Goal: Task Accomplishment & Management: Use online tool/utility

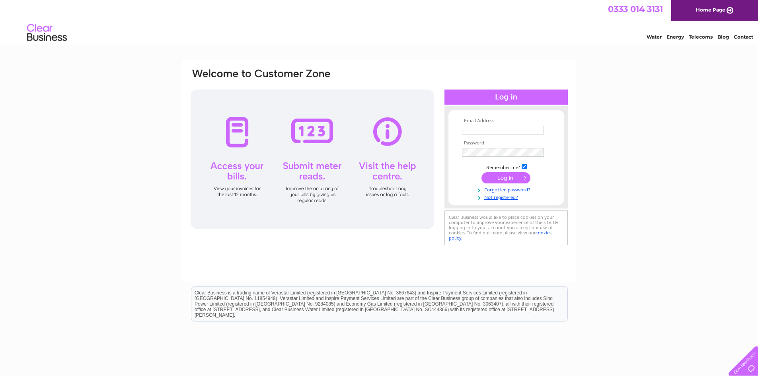
type input "paulwei88@hotmail.com"
click at [508, 176] on input "submit" at bounding box center [505, 177] width 49 height 11
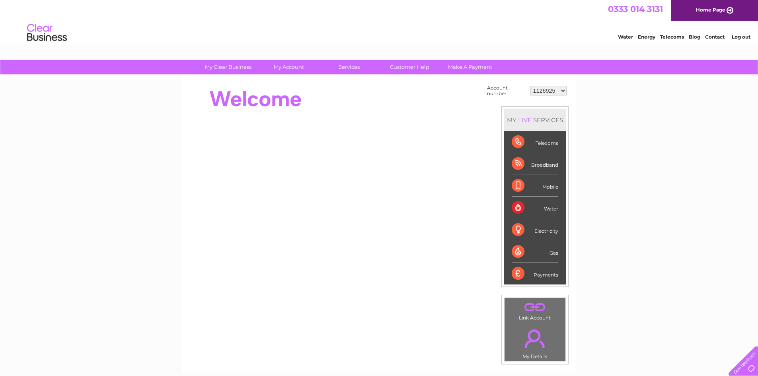
click at [564, 90] on select "1126925 30297683" at bounding box center [548, 91] width 36 height 10
select select "30297683"
click at [530, 86] on select "1126925 30297683" at bounding box center [548, 91] width 36 height 10
click at [529, 206] on div "Water" at bounding box center [535, 208] width 47 height 22
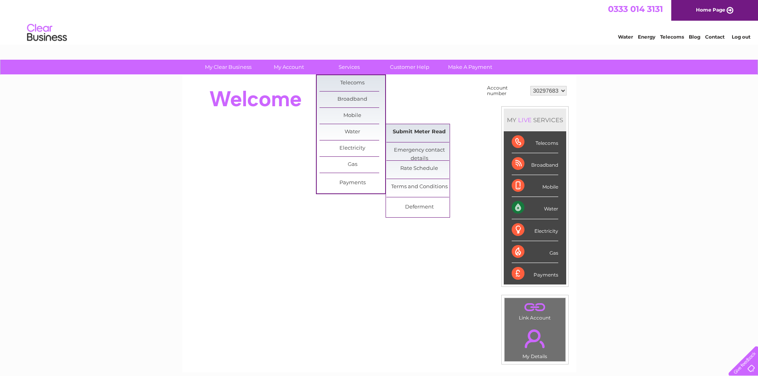
click at [403, 130] on link "Submit Meter Read" at bounding box center [419, 132] width 66 height 16
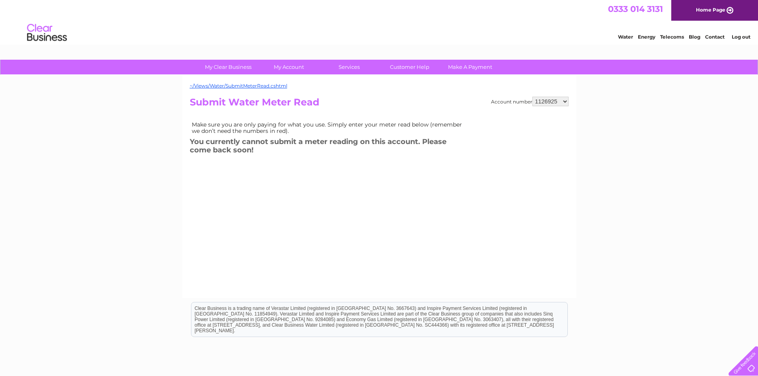
click at [564, 101] on select "1126925 30297683" at bounding box center [550, 102] width 36 height 10
select select "30297683"
click at [532, 97] on select "1126925 30297683" at bounding box center [550, 102] width 36 height 10
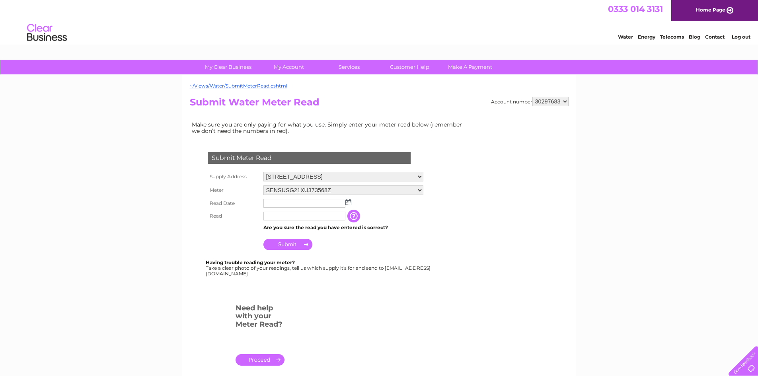
click at [349, 204] on img at bounding box center [348, 202] width 6 height 6
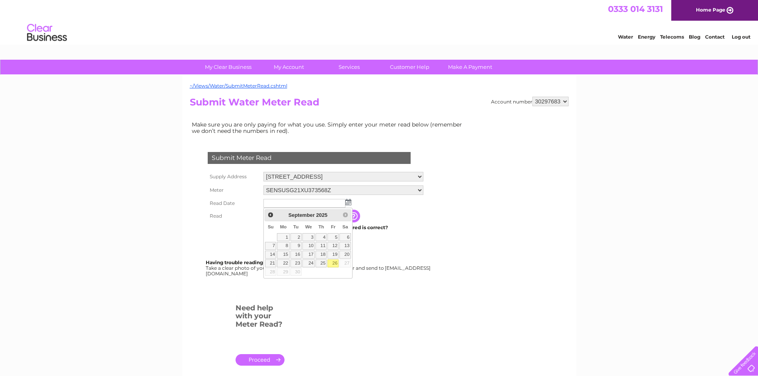
click at [335, 264] on link "26" at bounding box center [332, 263] width 11 height 8
type input "[DATE]"
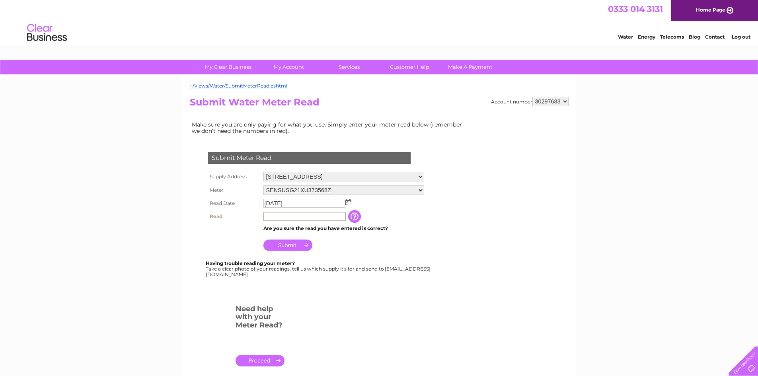
click at [272, 218] on input "text" at bounding box center [304, 217] width 83 height 10
type input "001168"
click at [288, 245] on input "Submit" at bounding box center [287, 244] width 49 height 11
